Goal: Find specific page/section: Find specific page/section

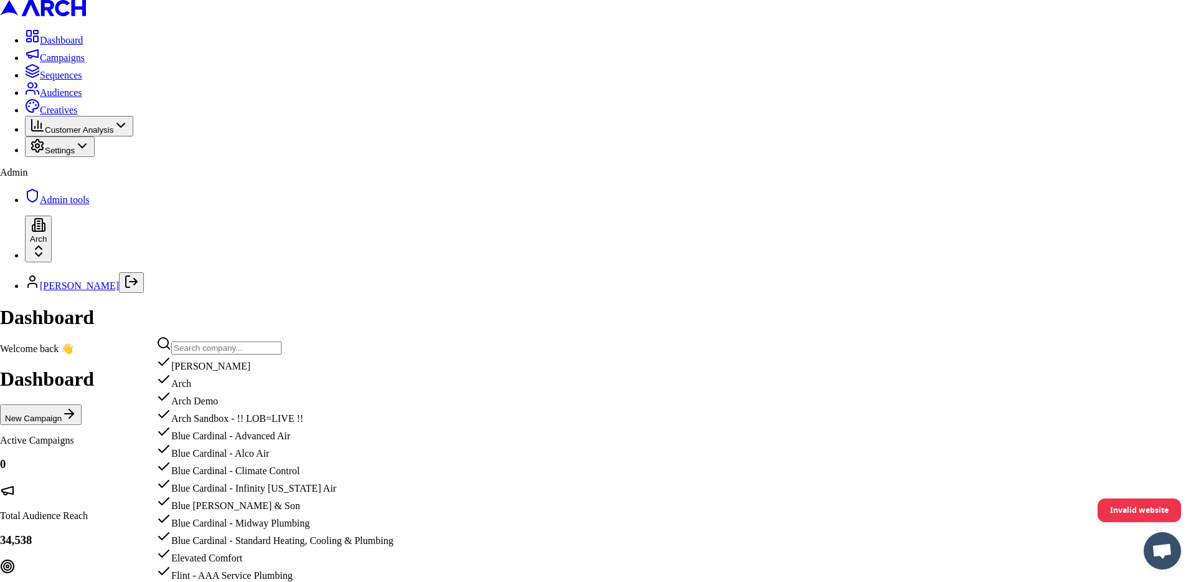
scroll to position [1321, 0]
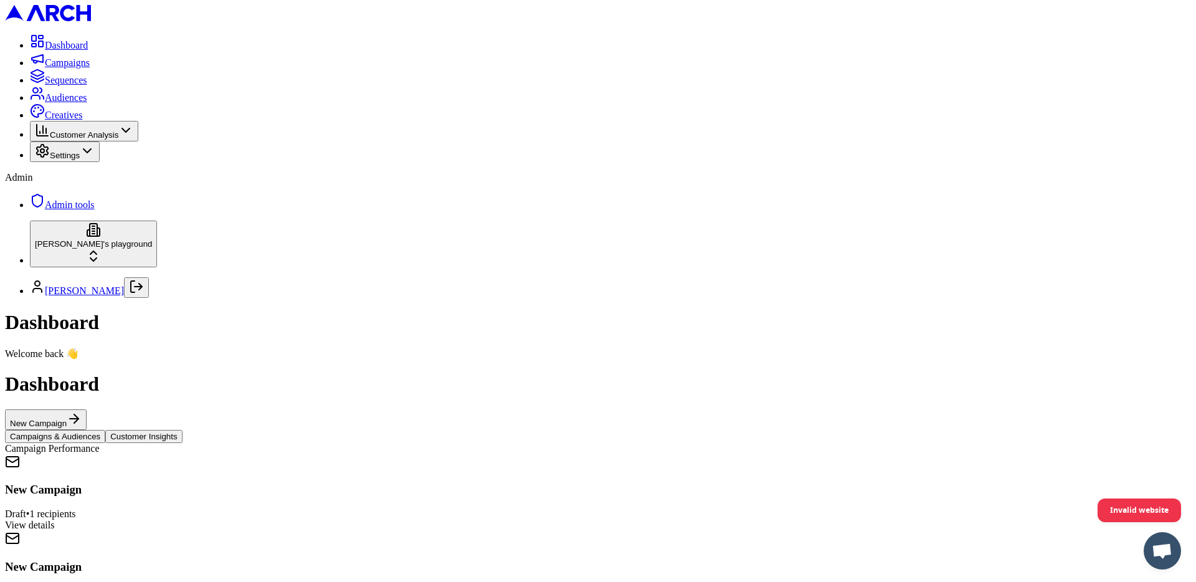
click at [68, 103] on span "Audiences" at bounding box center [66, 97] width 42 height 11
